Goal: Transaction & Acquisition: Purchase product/service

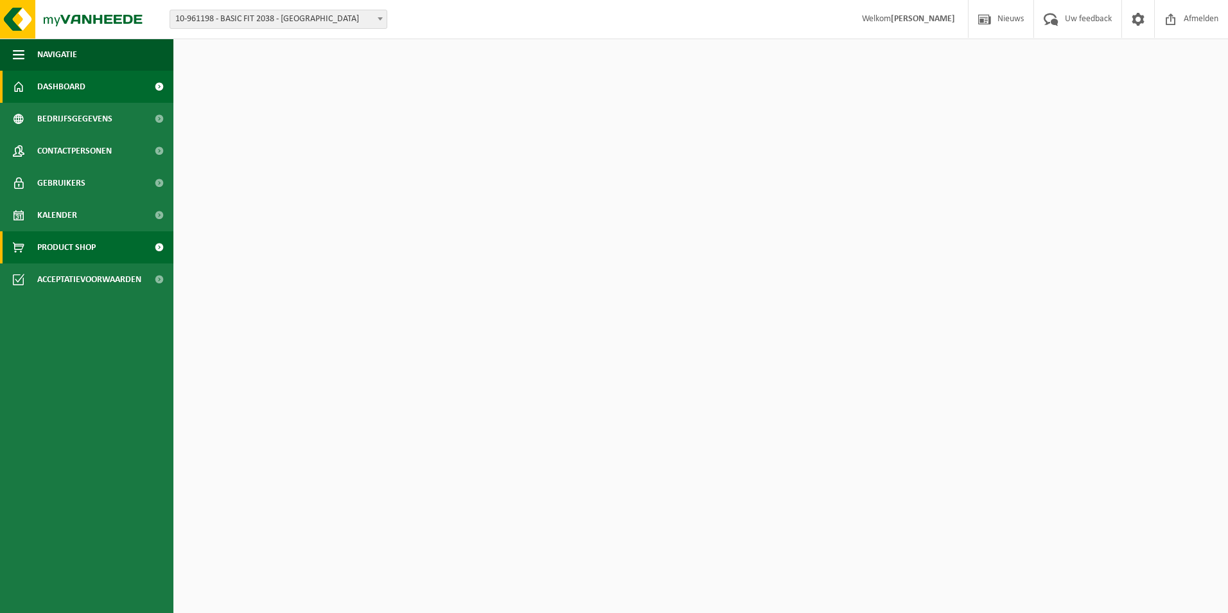
click at [125, 240] on link "Product Shop" at bounding box center [86, 247] width 173 height 32
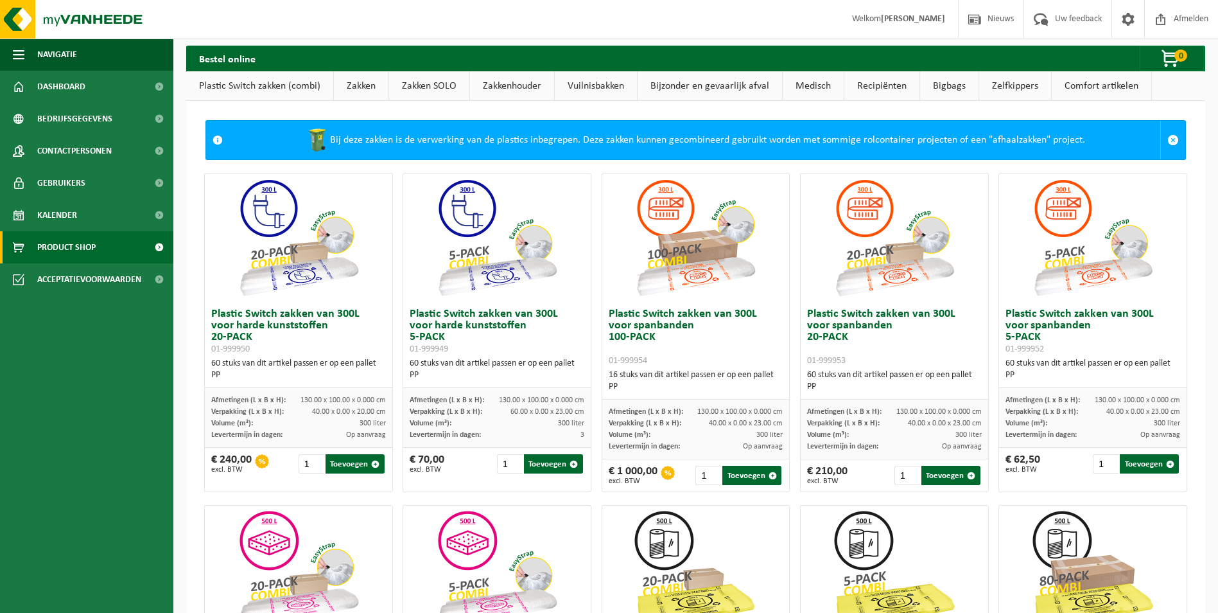
click at [372, 79] on link "Zakken" at bounding box center [361, 86] width 55 height 30
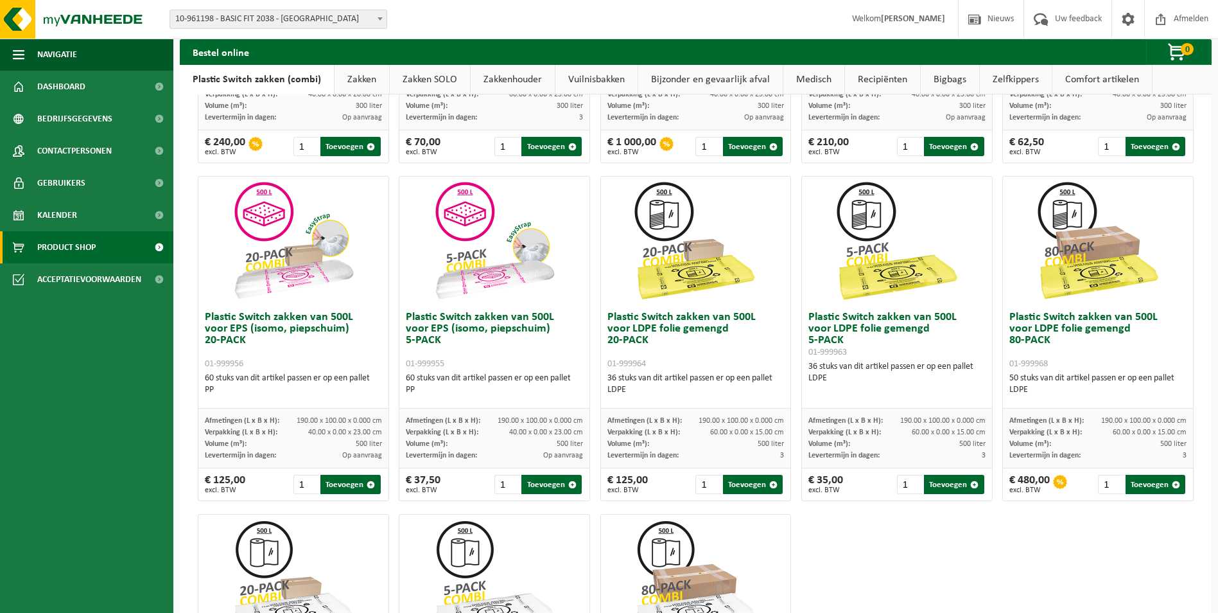
scroll to position [143, 0]
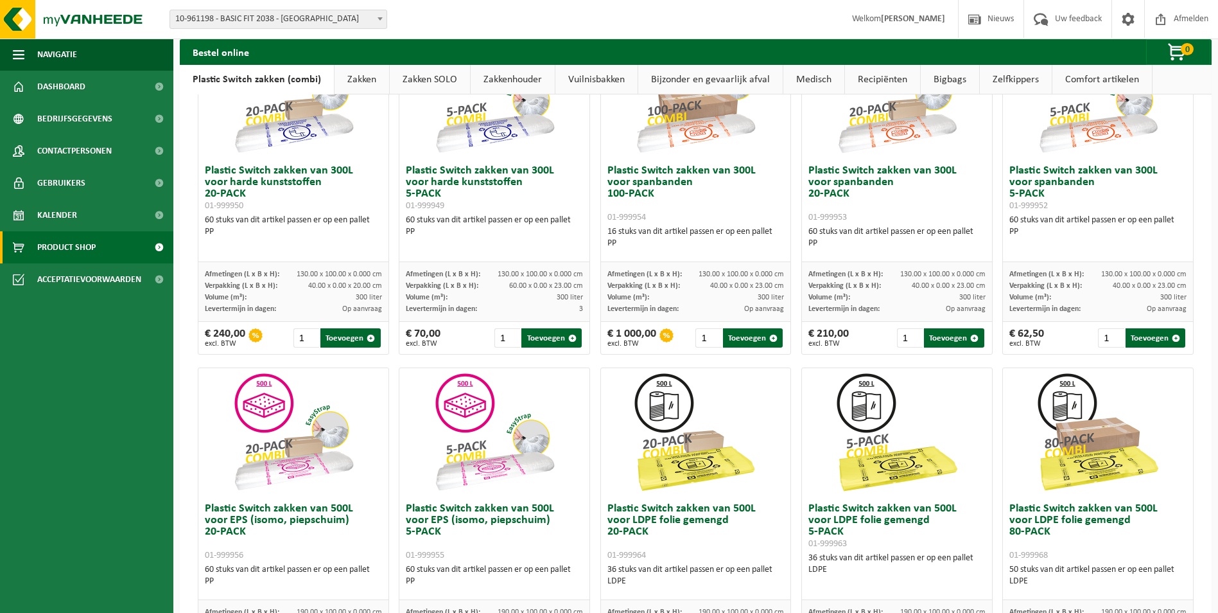
click at [376, 82] on link "Zakken" at bounding box center [362, 80] width 55 height 30
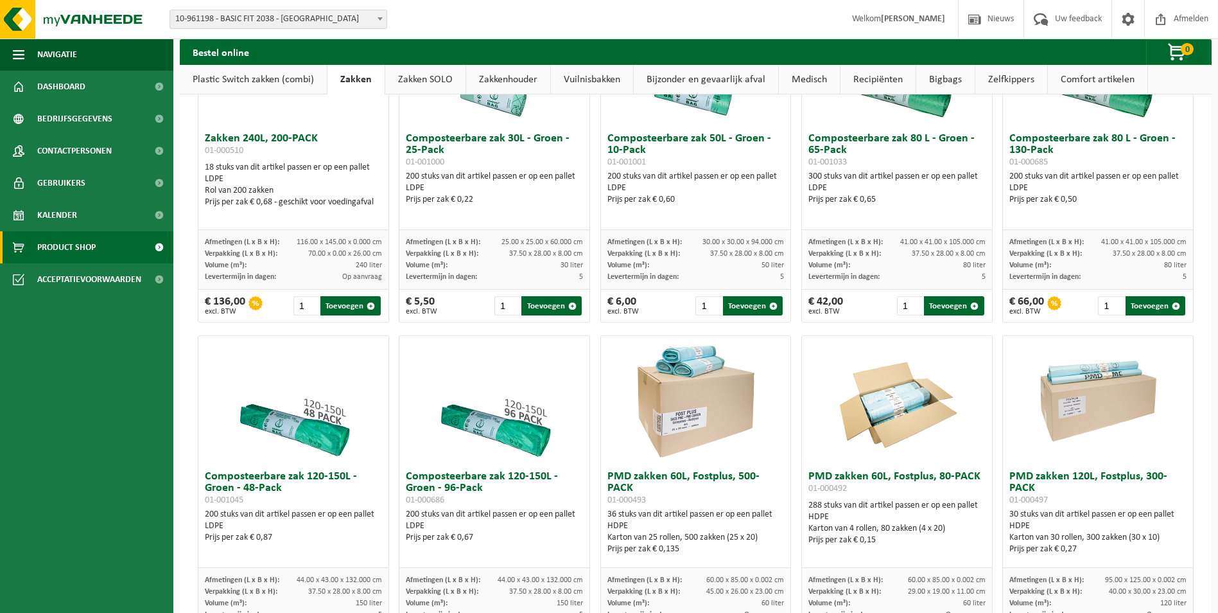
scroll to position [593, 0]
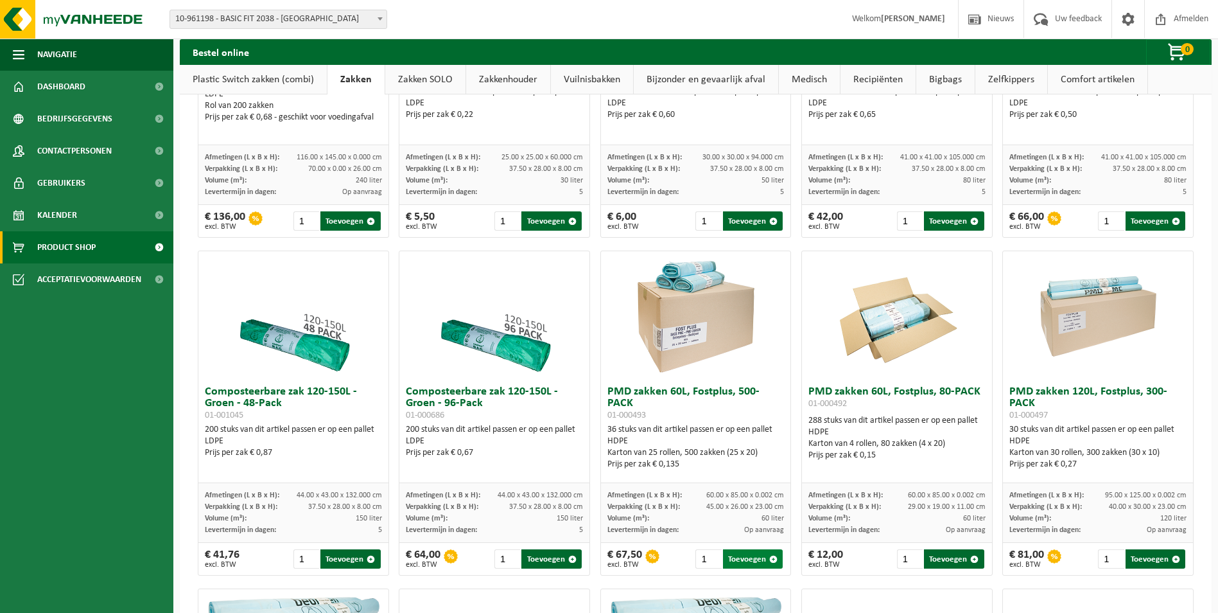
click at [749, 560] on button "Toevoegen" at bounding box center [753, 558] width 60 height 19
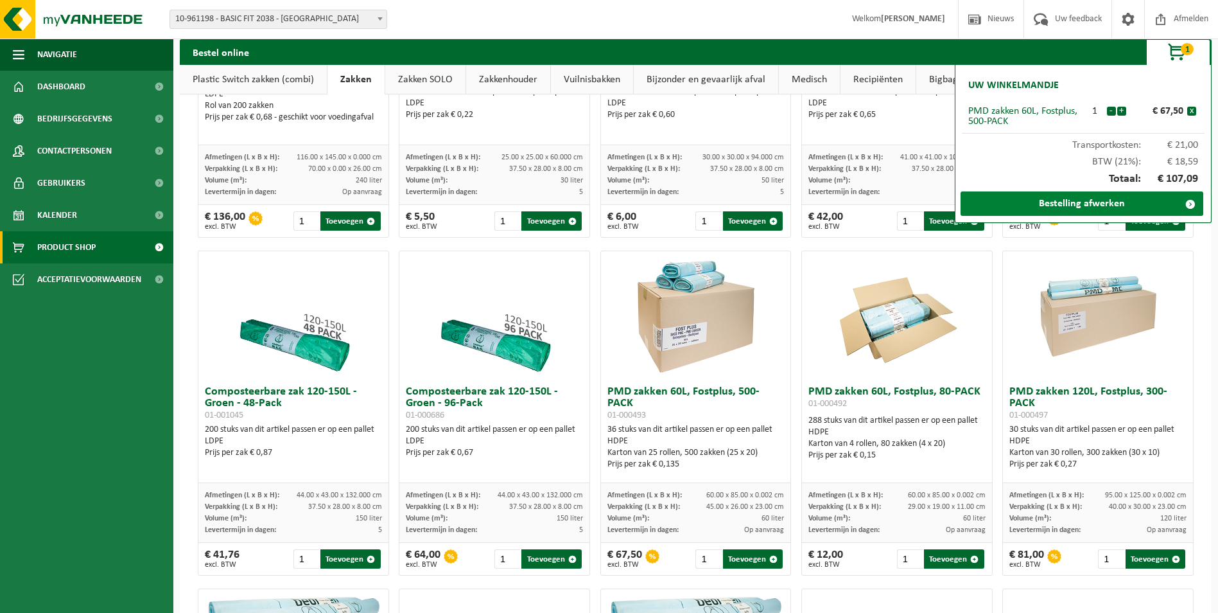
click at [1100, 197] on link "Bestelling afwerken" at bounding box center [1082, 203] width 243 height 24
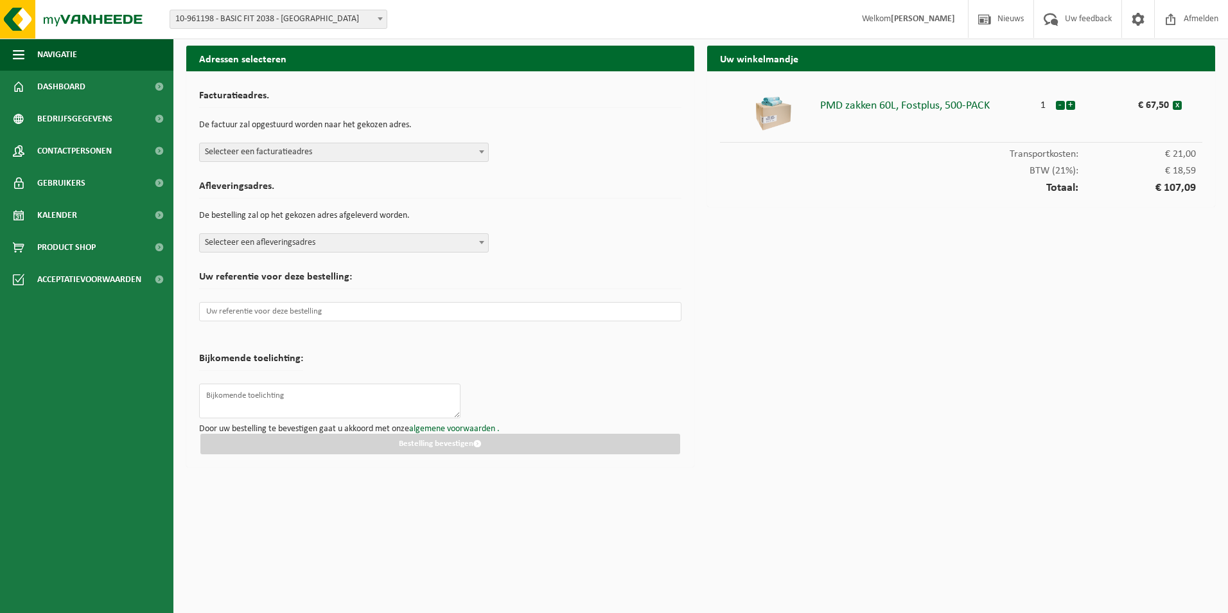
click at [459, 237] on span "Selecteer een afleveringsadres" at bounding box center [344, 243] width 288 height 18
type input "2261"
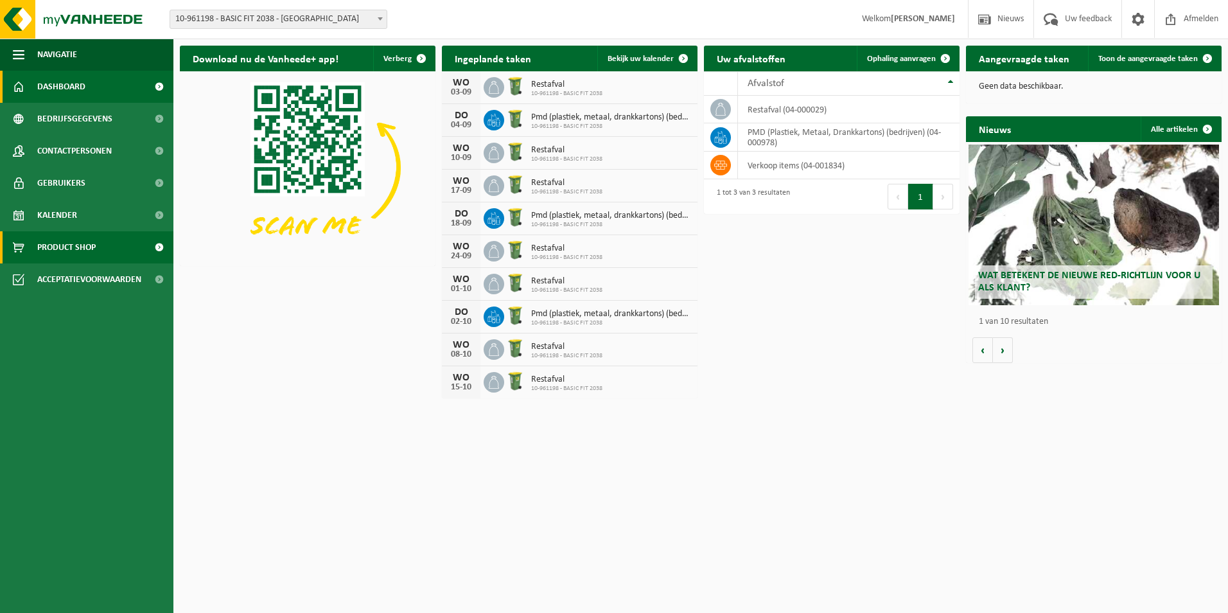
click at [116, 254] on link "Product Shop" at bounding box center [86, 247] width 173 height 32
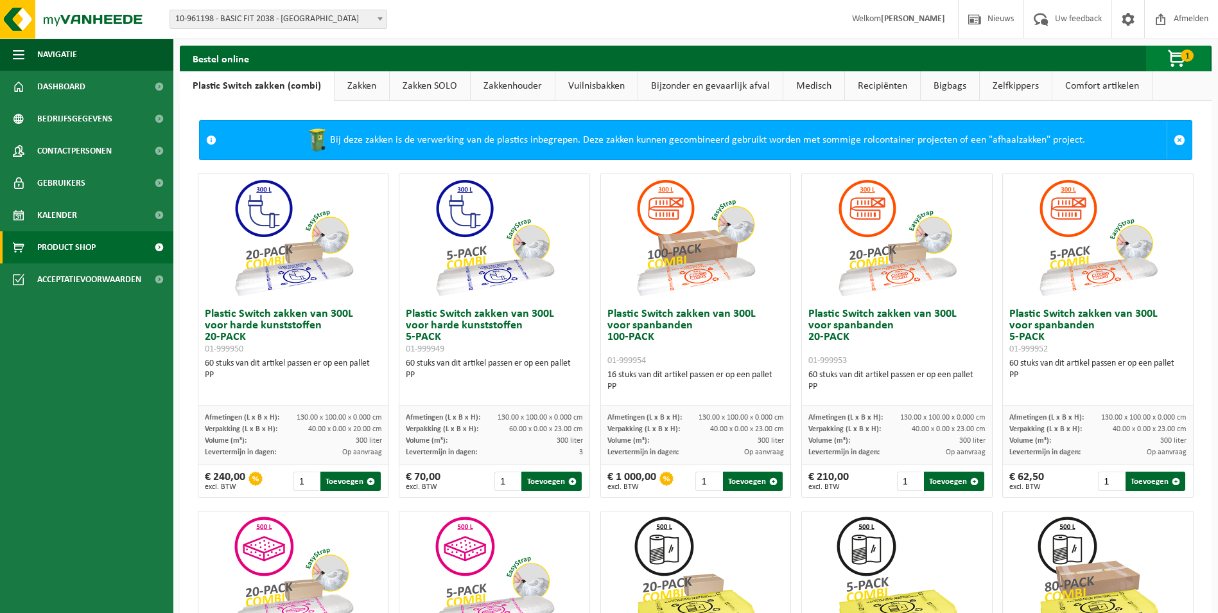
click at [1181, 58] on span "1" at bounding box center [1187, 55] width 13 height 12
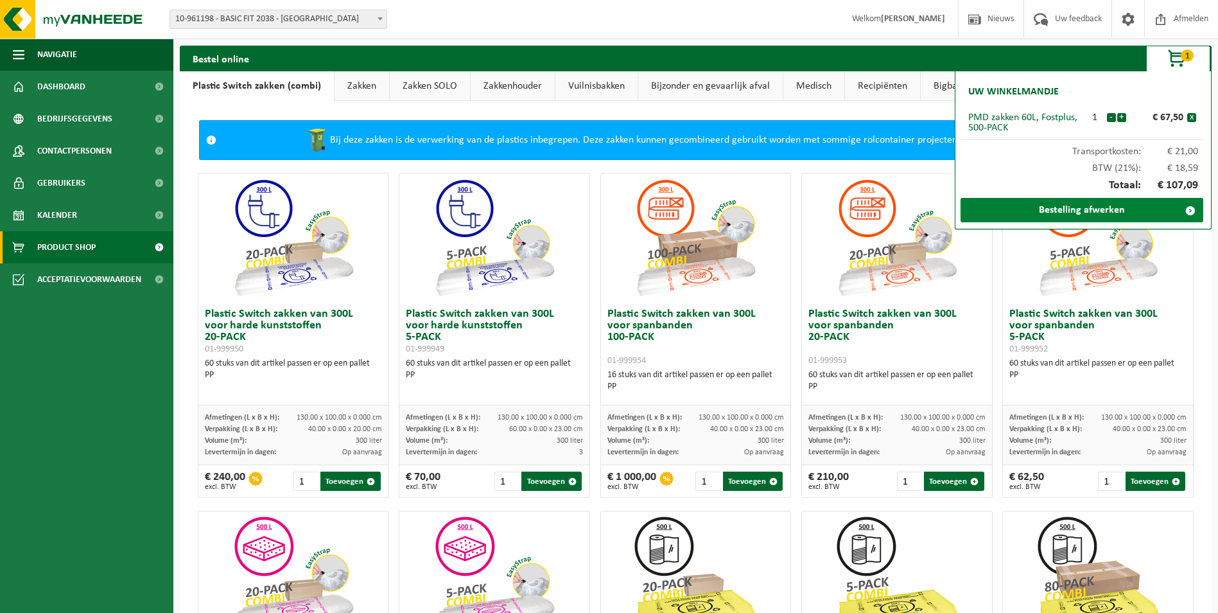
click at [1024, 220] on link "Bestelling afwerken" at bounding box center [1082, 210] width 243 height 24
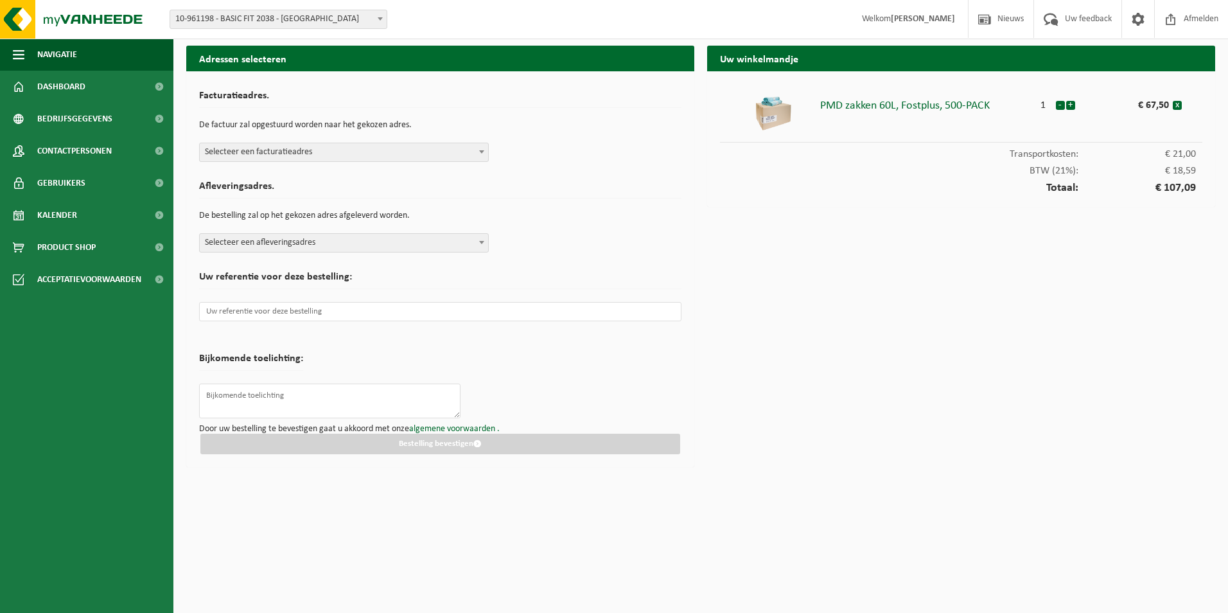
click at [389, 152] on span "Selecteer een facturatieadres" at bounding box center [344, 152] width 288 height 18
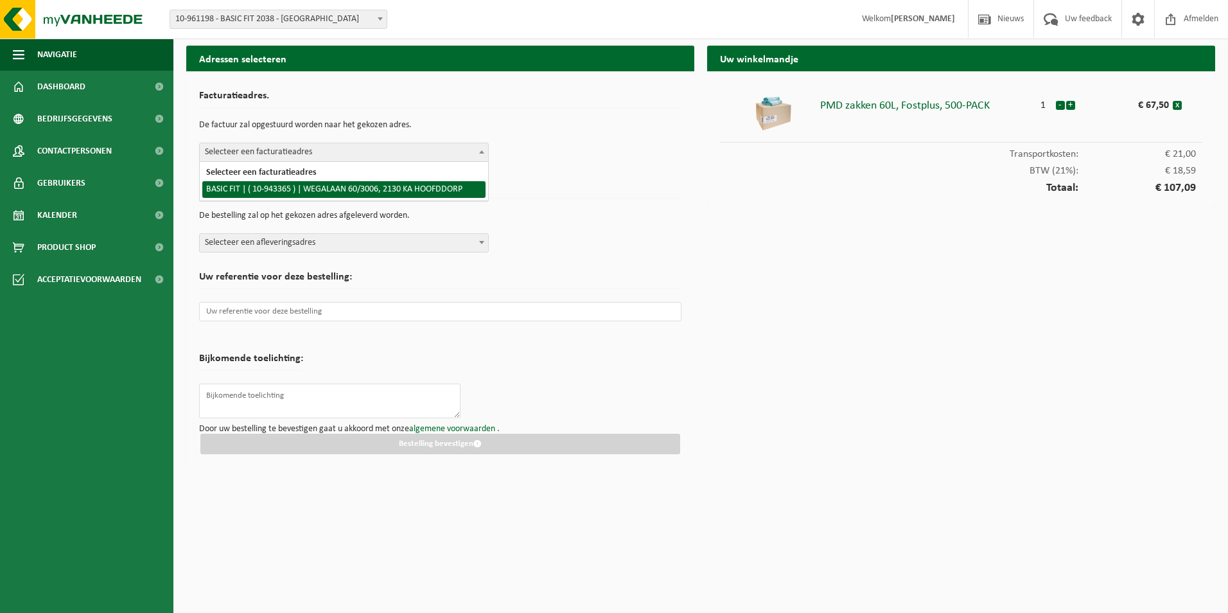
drag, startPoint x: 361, startPoint y: 178, endPoint x: 369, endPoint y: 186, distance: 11.8
select select "140248"
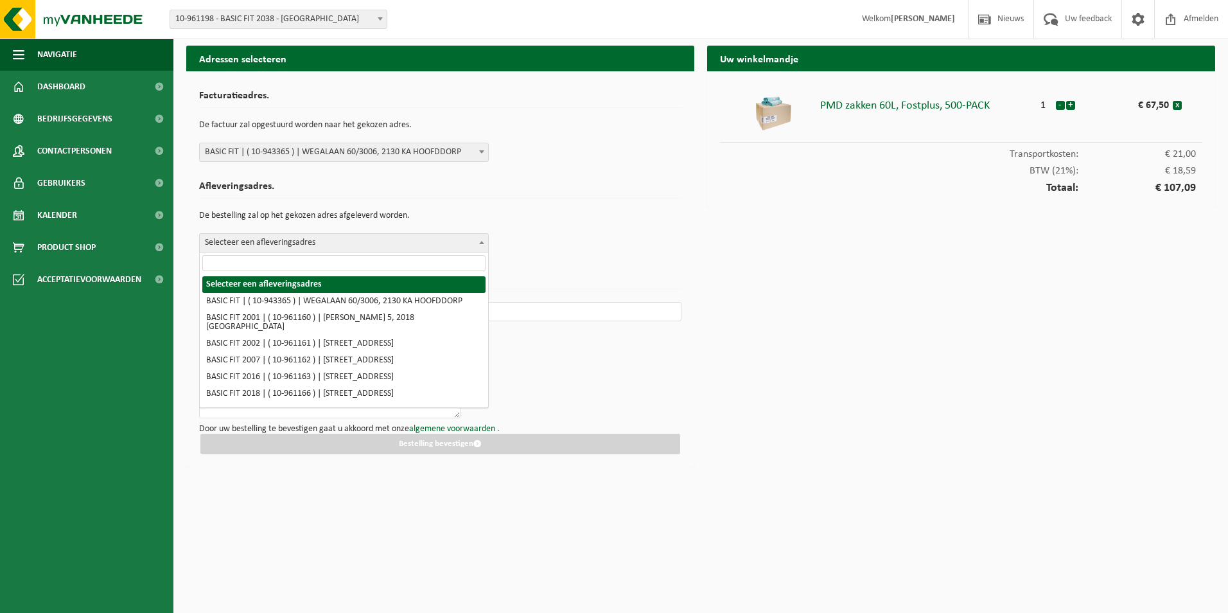
click at [410, 245] on span "Selecteer een afleveringsadres" at bounding box center [344, 243] width 288 height 18
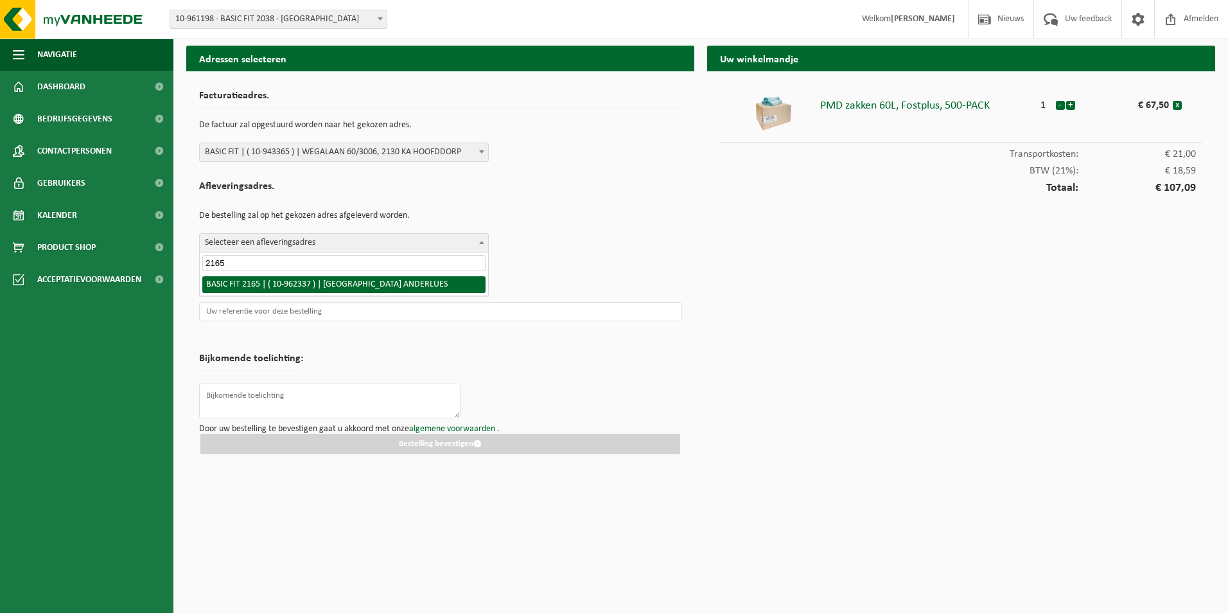
type input "2165"
select select "150653"
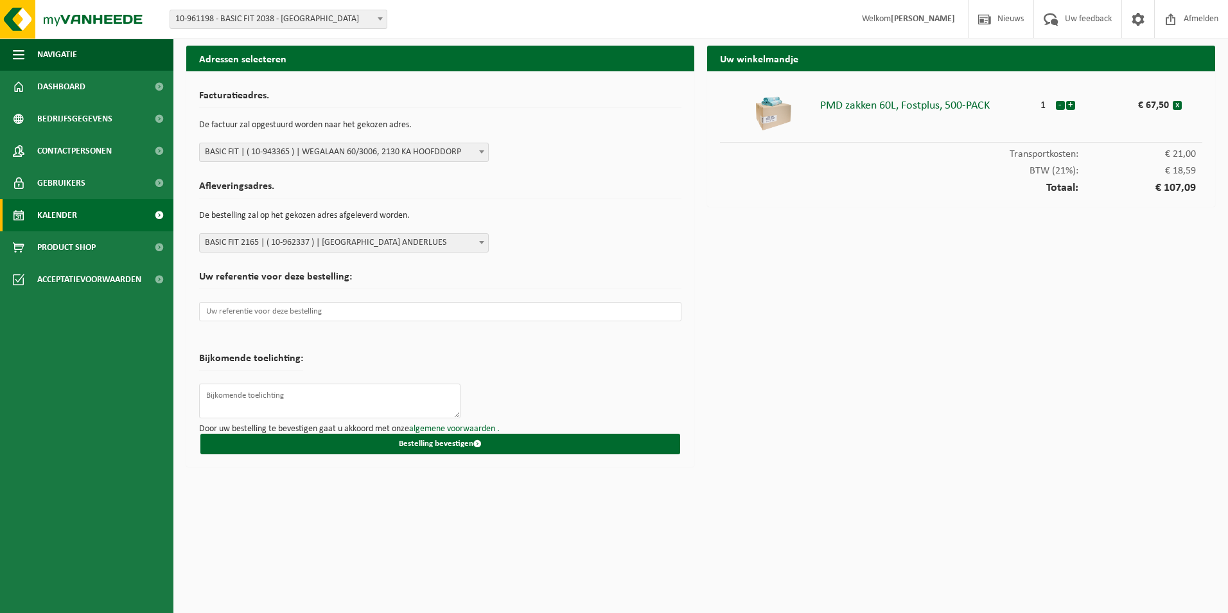
click at [98, 215] on link "Kalender" at bounding box center [86, 215] width 173 height 32
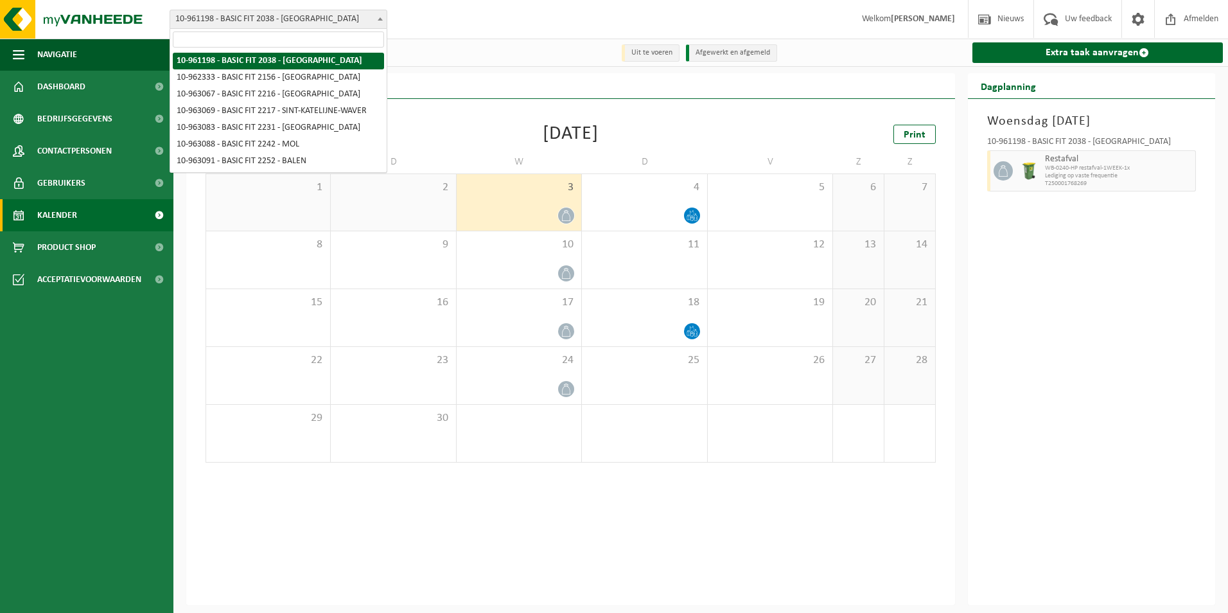
click at [363, 21] on span "10-961198 - BASIC FIT 2038 - [GEOGRAPHIC_DATA]" at bounding box center [278, 19] width 216 height 18
click at [430, 44] on div at bounding box center [305, 52] width 264 height 22
